Goal: Check status: Check status

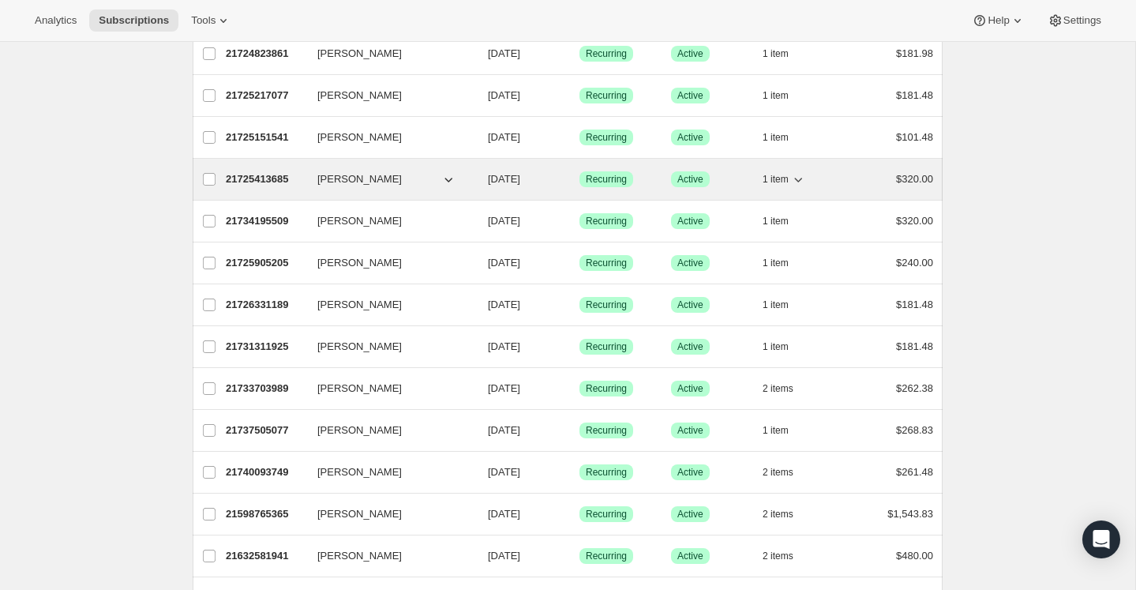
scroll to position [135, 0]
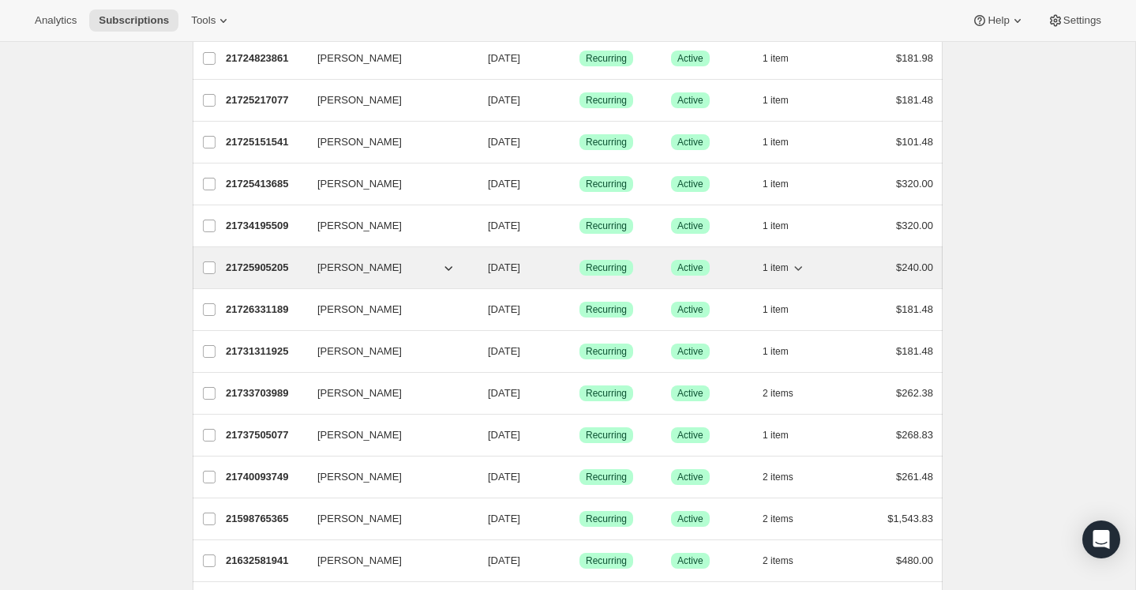
click at [266, 262] on p "21725905205" at bounding box center [265, 268] width 79 height 16
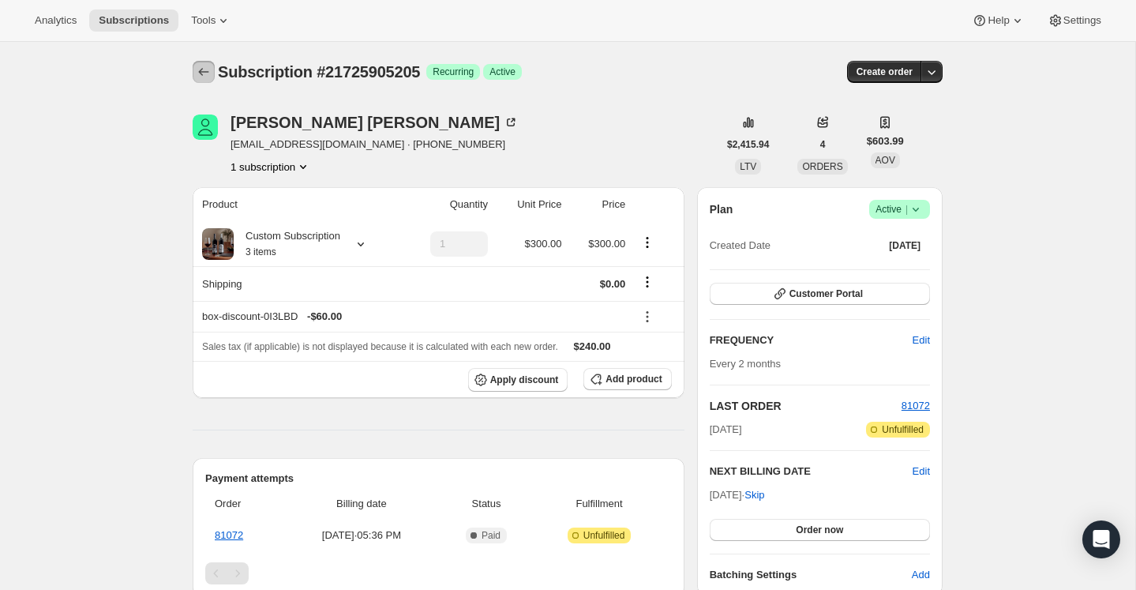
click at [204, 71] on icon "Subscriptions" at bounding box center [204, 72] width 16 height 16
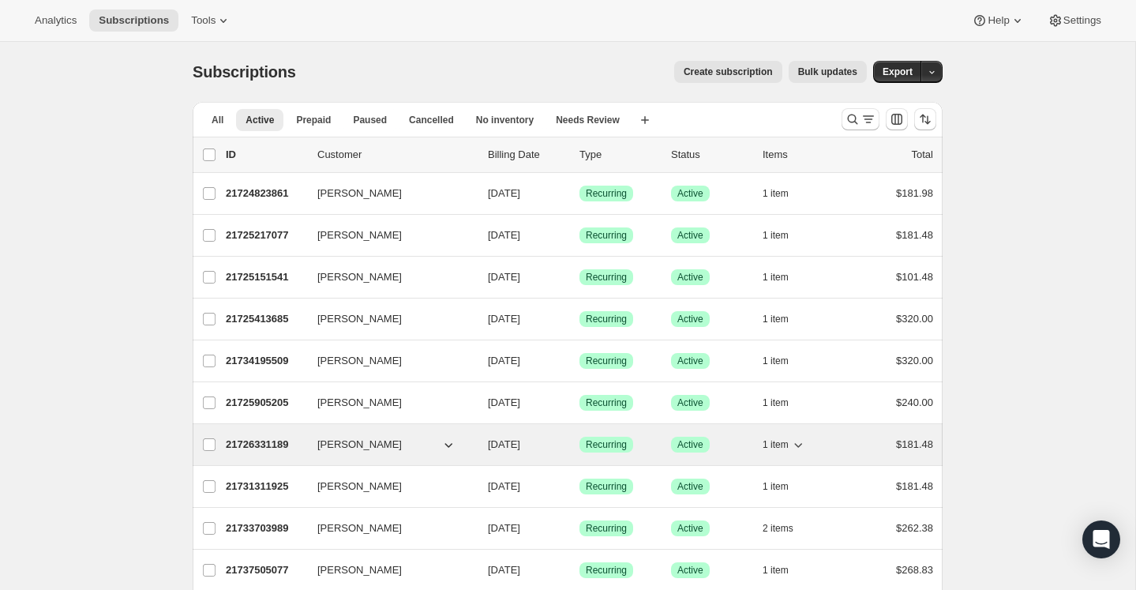
click at [267, 445] on p "21726331189" at bounding box center [265, 444] width 79 height 16
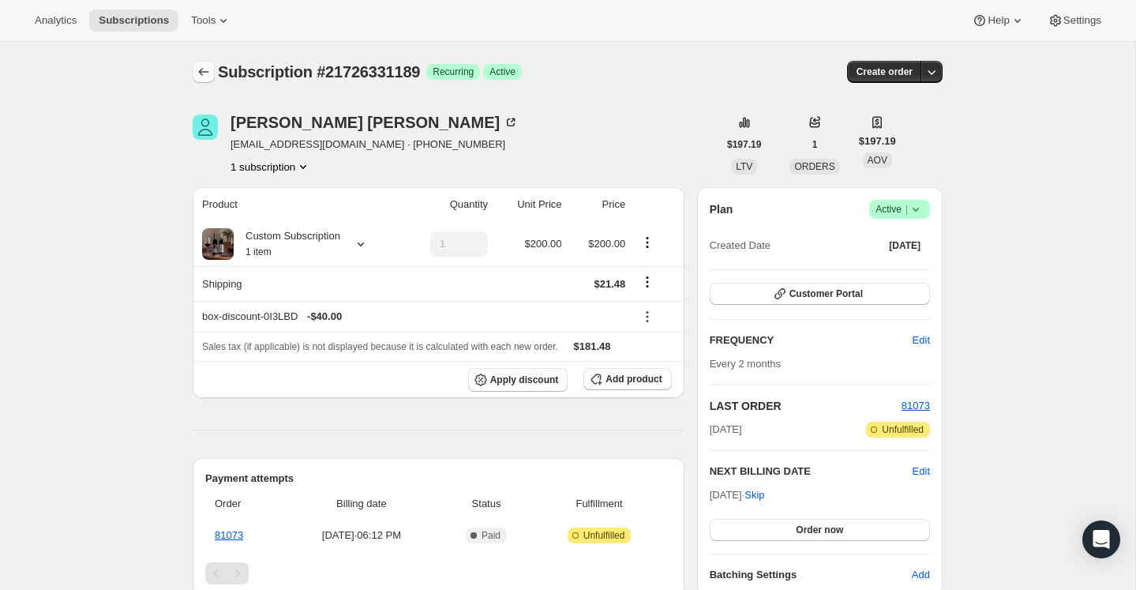
click at [207, 70] on icon "Subscriptions" at bounding box center [204, 72] width 16 height 16
